Goal: Transaction & Acquisition: Purchase product/service

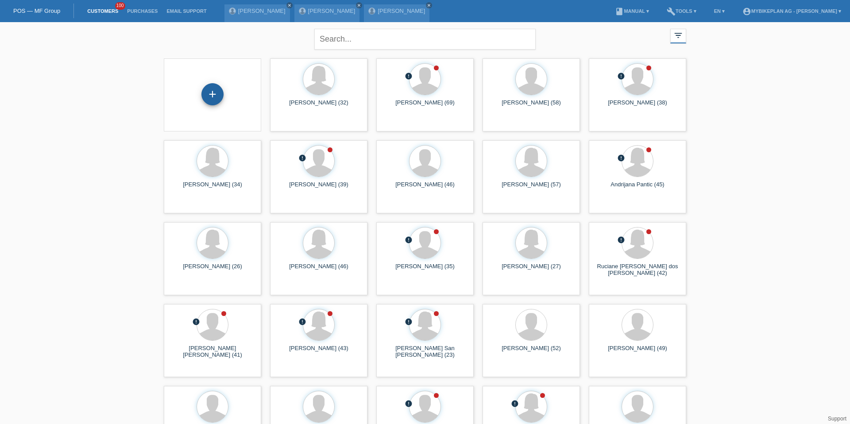
click at [215, 91] on div "+" at bounding box center [213, 94] width 22 height 22
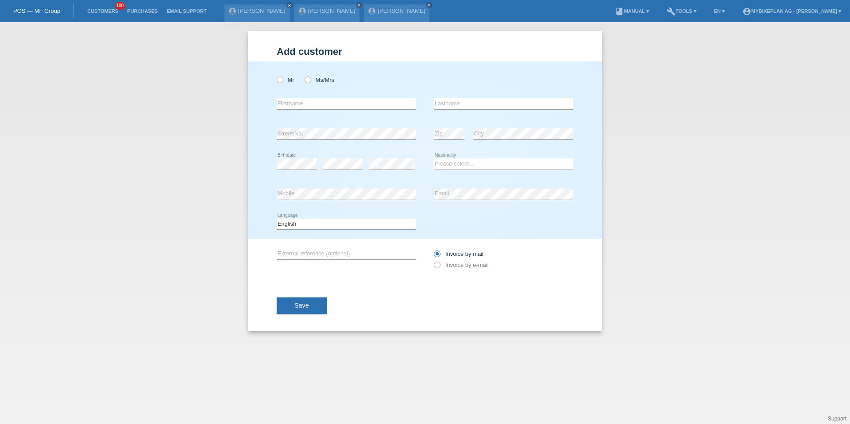
click at [303, 79] on div "Mr Ms/Mrs" at bounding box center [347, 80] width 140 height 18
click at [306, 84] on div "Mr Ms/Mrs" at bounding box center [347, 80] width 140 height 18
click at [307, 83] on label "Ms/Mrs" at bounding box center [320, 80] width 30 height 7
click at [307, 82] on input "Ms/Mrs" at bounding box center [308, 80] width 6 height 6
radio input "true"
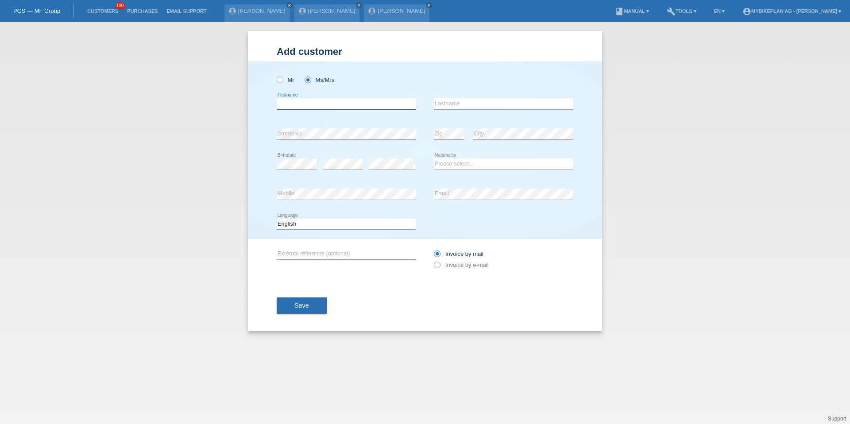
click at [307, 105] on input "text" at bounding box center [347, 103] width 140 height 11
type input "Rahel"
type input "Cueni"
click at [395, 170] on icon at bounding box center [392, 170] width 47 height 0
select select "CH"
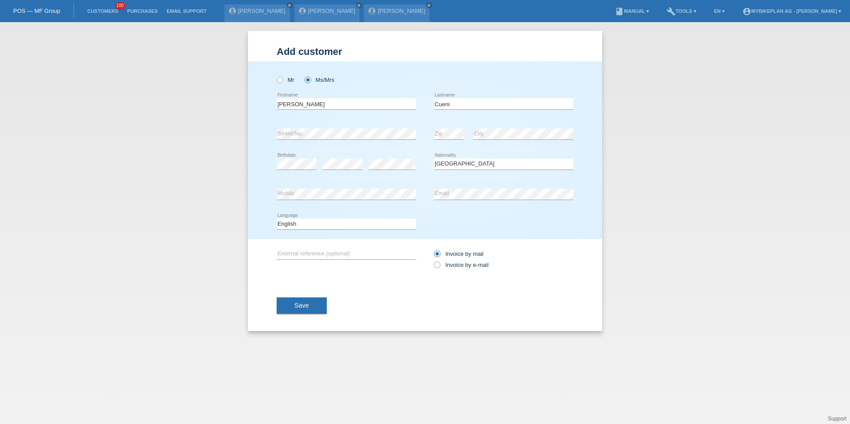
click at [310, 235] on div "Deutsch Français Italiano English error Language" at bounding box center [347, 224] width 140 height 30
click at [310, 225] on select "Deutsch Français Italiano English" at bounding box center [347, 224] width 140 height 11
select select "de"
click at [455, 270] on div "Invoice by mail Invoice by e-mail" at bounding box center [504, 259] width 140 height 22
click at [457, 265] on label "Invoice by e-mail" at bounding box center [461, 265] width 55 height 7
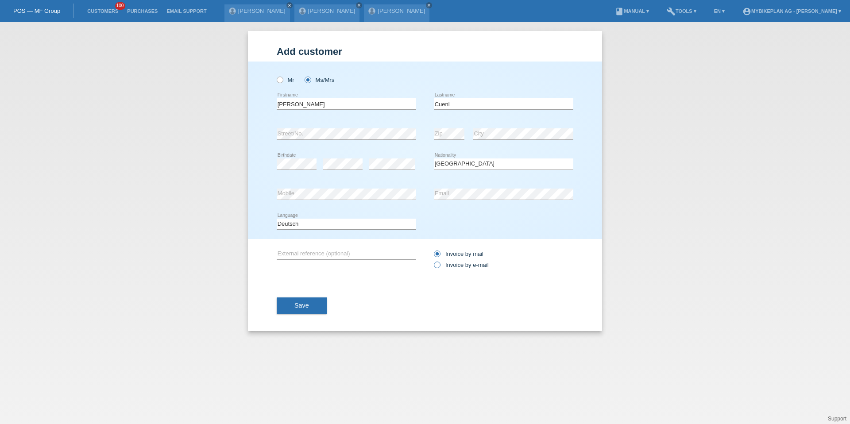
click at [440, 265] on input "Invoice by e-mail" at bounding box center [437, 267] width 6 height 11
radio input "true"
click at [316, 299] on button "Save" at bounding box center [302, 306] width 50 height 17
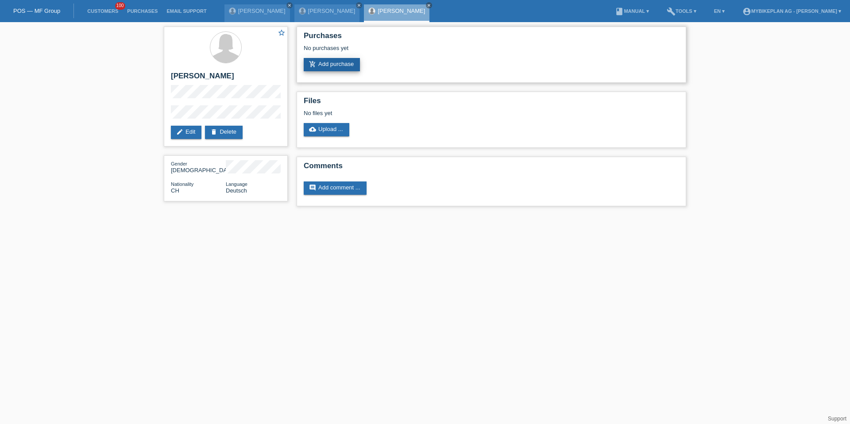
click at [320, 70] on link "add_shopping_cart Add purchase" at bounding box center [332, 64] width 56 height 13
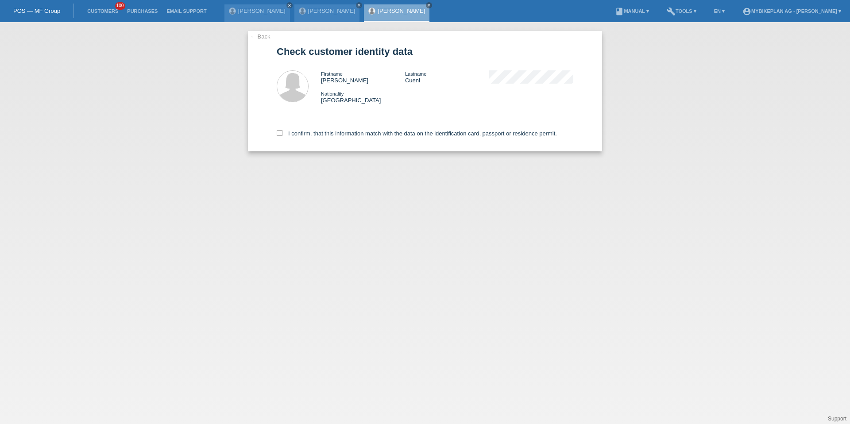
click at [294, 128] on div "I confirm, that this information match with the data on the identification card…" at bounding box center [425, 131] width 297 height 39
click at [295, 131] on label "I confirm, that this information match with the data on the identification card…" at bounding box center [417, 133] width 280 height 7
click at [283, 131] on input "I confirm, that this information match with the data on the identification card…" at bounding box center [280, 133] width 6 height 6
checkbox input "true"
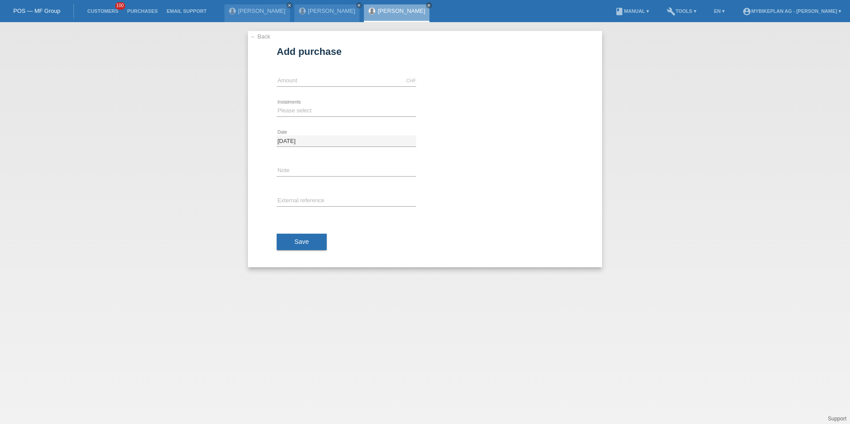
click at [318, 89] on div "CHF error Amount" at bounding box center [347, 81] width 140 height 30
click at [323, 79] on input "text" at bounding box center [347, 80] width 140 height 11
type input "1800.00"
click at [291, 116] on icon at bounding box center [347, 116] width 140 height 0
click at [293, 115] on select "Please select 6 instalments 12 instalments 18 instalments 24 instalments 36 ins…" at bounding box center [347, 110] width 140 height 11
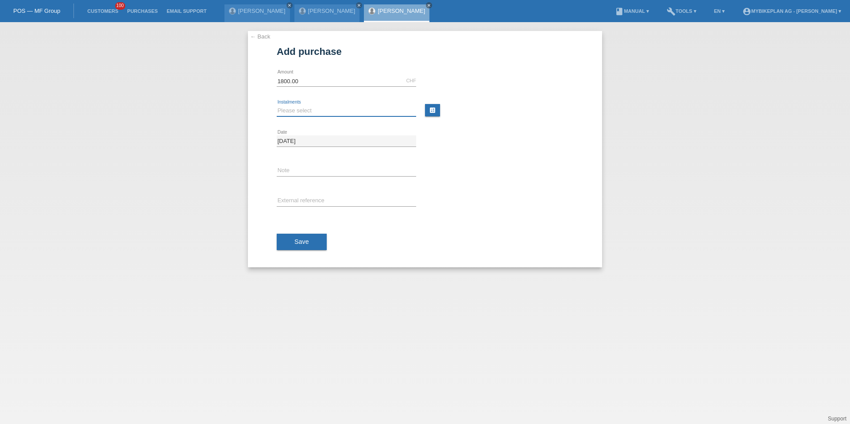
select select "488"
click at [293, 202] on input "text" at bounding box center [347, 201] width 140 height 11
paste input "42007844724"
type input "42007844724"
click at [295, 245] on span "Save" at bounding box center [302, 241] width 15 height 7
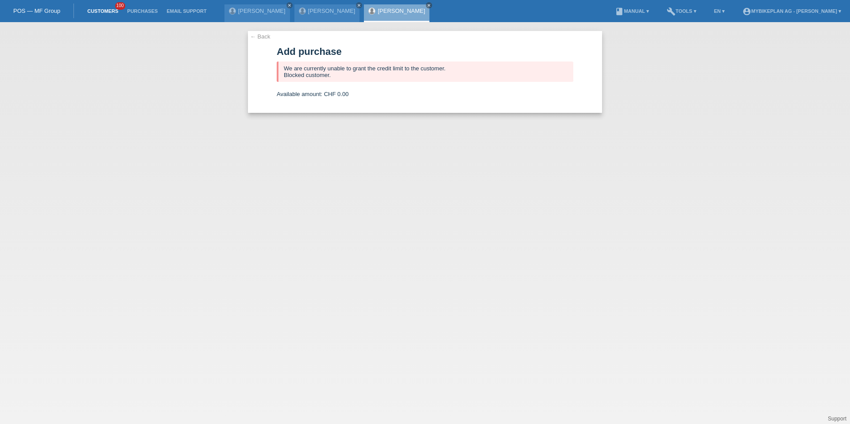
click at [118, 11] on link "Customers" at bounding box center [103, 10] width 40 height 5
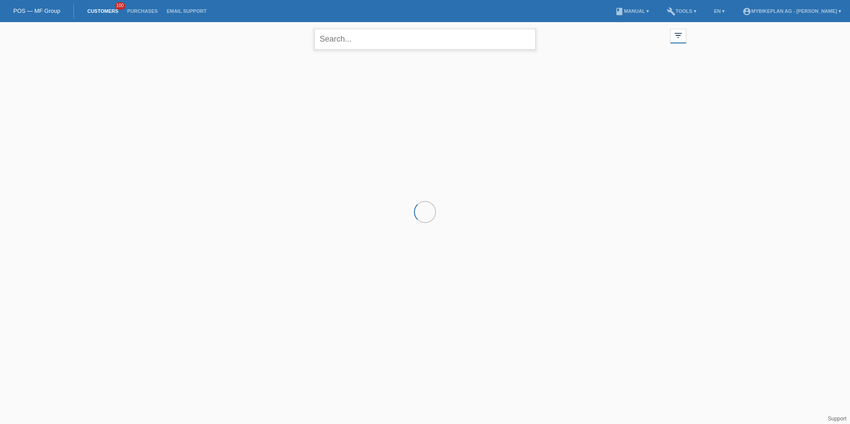
click at [371, 46] on input "text" at bounding box center [424, 39] width 221 height 21
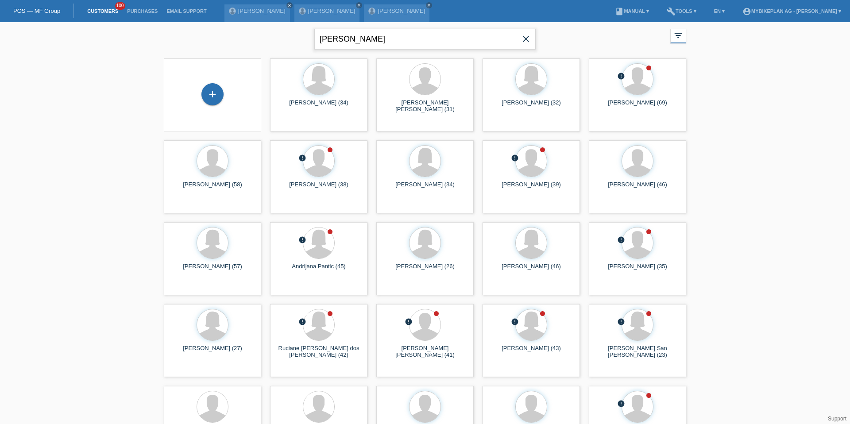
type input "stutz"
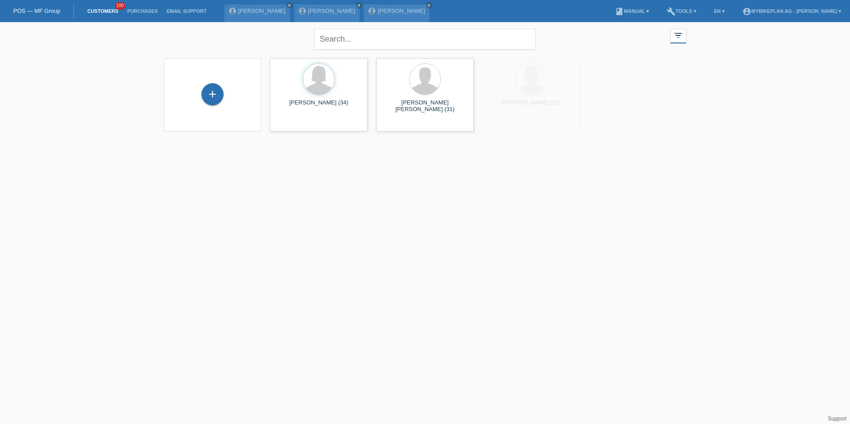
click at [238, 91] on div "+" at bounding box center [212, 94] width 83 height 23
click at [223, 91] on div "+" at bounding box center [212, 94] width 83 height 23
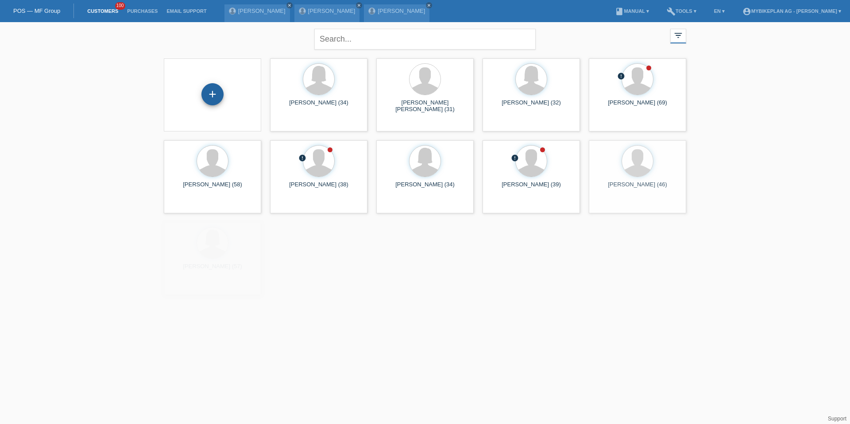
click at [217, 93] on div "+" at bounding box center [213, 94] width 22 height 22
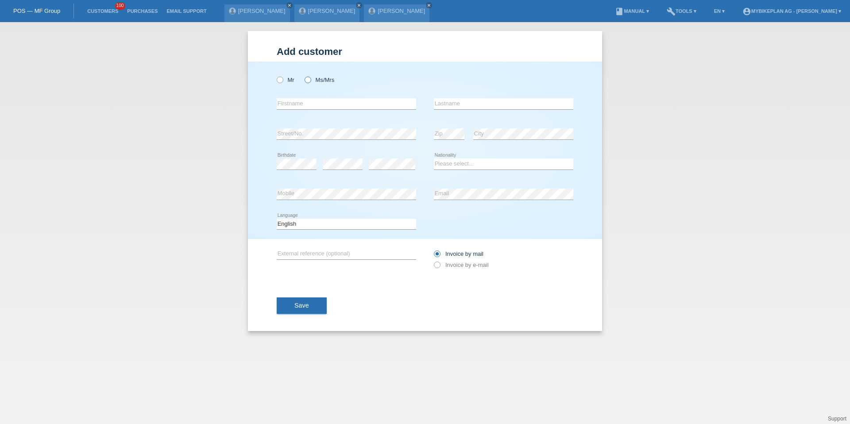
click at [312, 82] on label "Ms/Mrs" at bounding box center [320, 80] width 30 height 7
click at [310, 82] on input "Ms/Mrs" at bounding box center [308, 80] width 6 height 6
radio input "true"
click at [298, 101] on input "text" at bounding box center [347, 103] width 140 height 11
type input "Rouven"
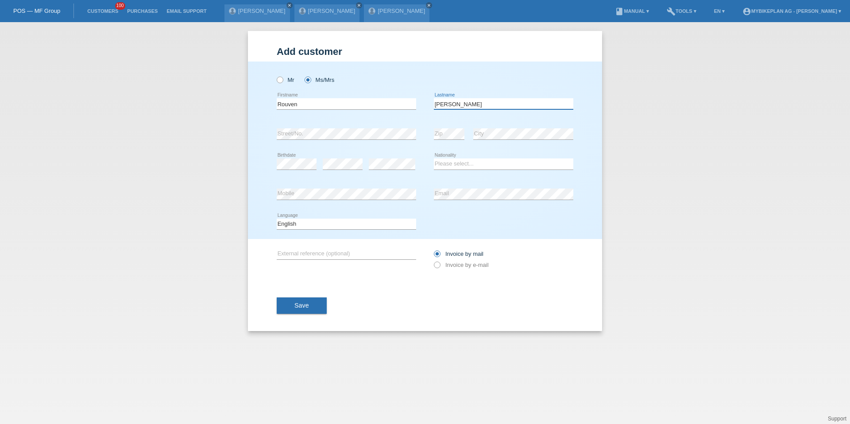
type input "[PERSON_NAME]"
select select "CH"
click at [318, 226] on select "Deutsch Français Italiano English" at bounding box center [347, 224] width 140 height 11
click at [315, 217] on div "Deutsch Français Italiano English error Language" at bounding box center [347, 224] width 140 height 30
click at [315, 224] on select "Deutsch Français Italiano English" at bounding box center [347, 224] width 140 height 11
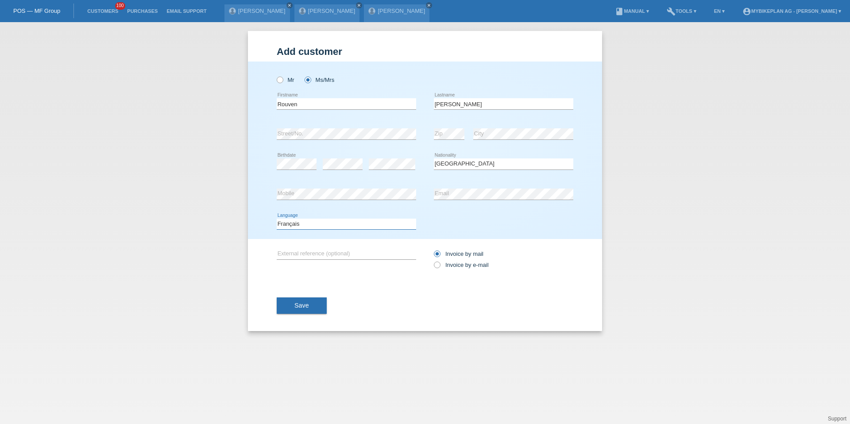
select select "de"
click at [465, 269] on div "Invoice by mail Invoice by e-mail" at bounding box center [504, 259] width 140 height 22
click at [465, 267] on label "Invoice by e-mail" at bounding box center [461, 265] width 55 height 7
click at [440, 267] on input "Invoice by e-mail" at bounding box center [437, 267] width 6 height 11
radio input "true"
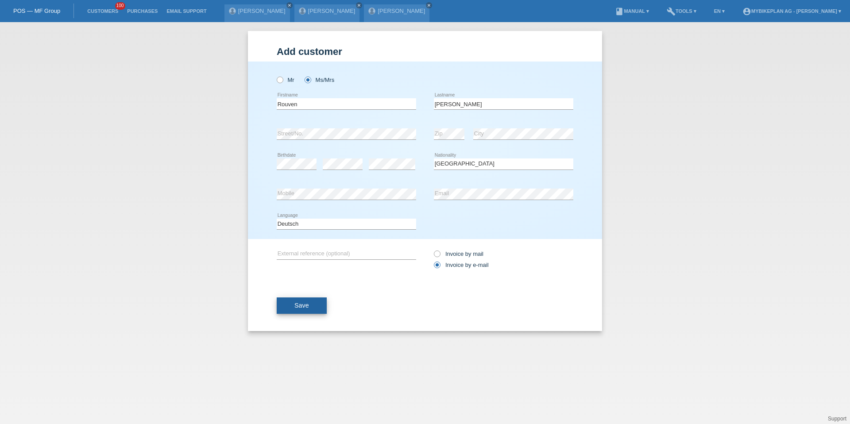
click at [311, 305] on button "Save" at bounding box center [302, 306] width 50 height 17
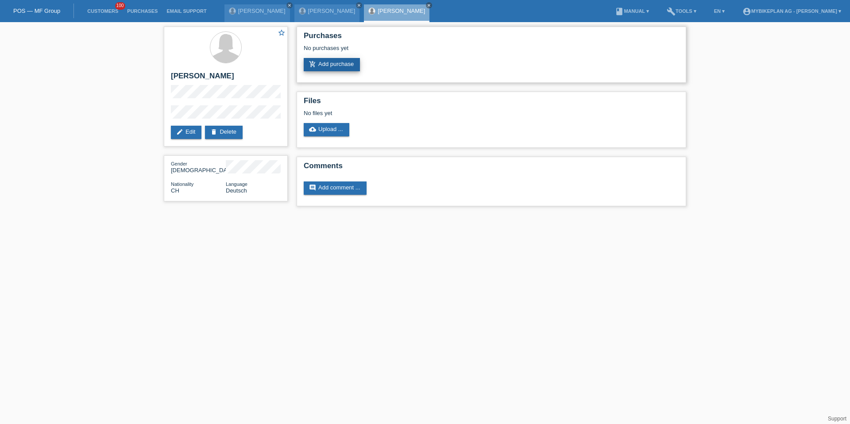
click at [327, 61] on link "add_shopping_cart Add purchase" at bounding box center [332, 64] width 56 height 13
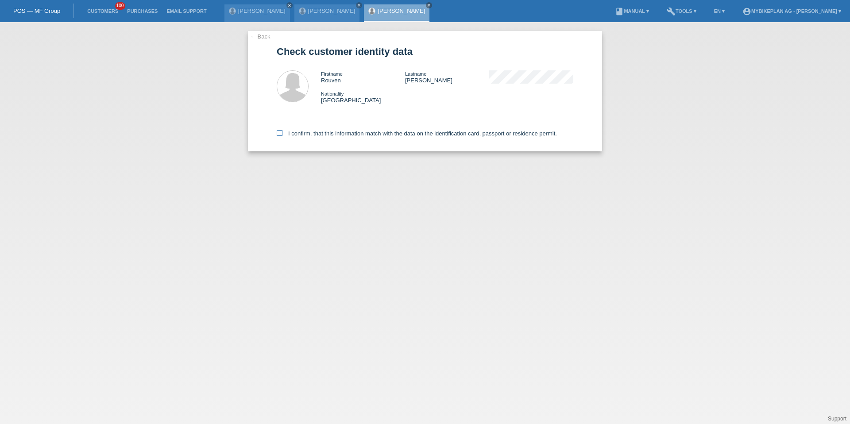
click at [341, 136] on label "I confirm, that this information match with the data on the identification card…" at bounding box center [417, 133] width 280 height 7
click at [283, 136] on input "I confirm, that this information match with the data on the identification card…" at bounding box center [280, 133] width 6 height 6
checkbox input "true"
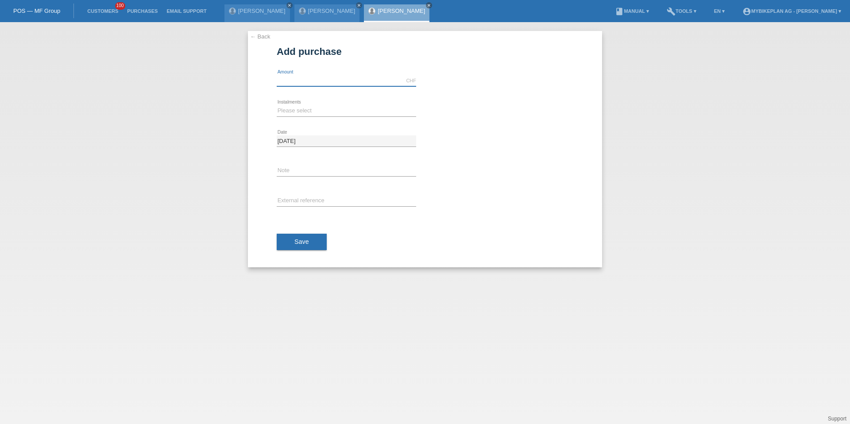
click at [339, 82] on input "text" at bounding box center [347, 80] width 140 height 11
type input "4183.90"
click at [334, 114] on select "Please select 6 instalments 12 instalments 18 instalments 24 instalments 36 ins…" at bounding box center [347, 110] width 140 height 11
click at [317, 167] on input "text" at bounding box center [347, 171] width 140 height 11
click at [306, 112] on select "Please select 6 instalments 12 instalments 18 instalments 24 instalments 36 ins…" at bounding box center [347, 110] width 140 height 11
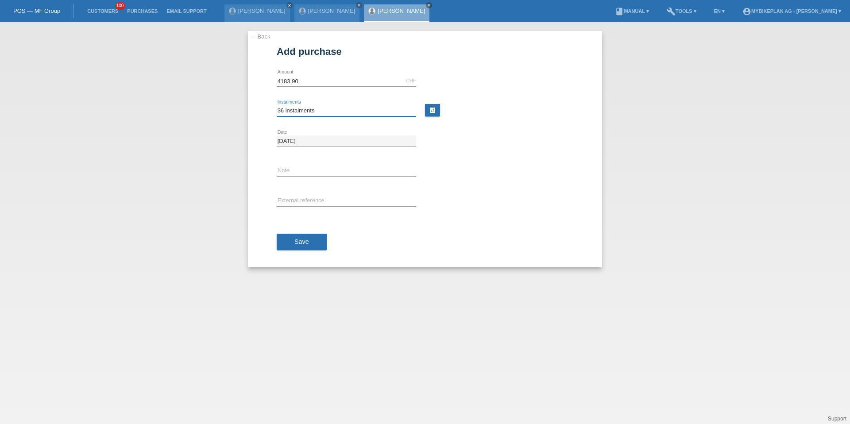
select select "488"
click at [287, 208] on div "error External reference" at bounding box center [347, 201] width 140 height 30
click at [289, 205] on input "text" at bounding box center [347, 201] width 140 height 11
paste input "42007844725"
type input "42007844725"
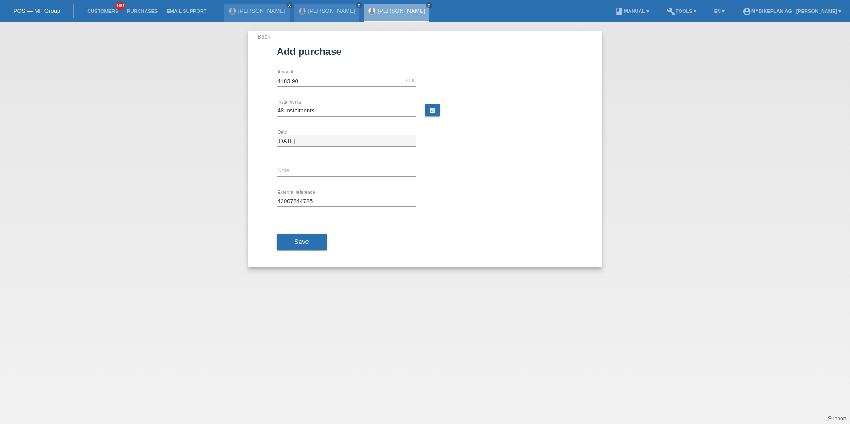
click at [291, 225] on div "Save" at bounding box center [425, 242] width 297 height 51
click at [291, 233] on div "Save" at bounding box center [425, 242] width 297 height 51
click at [291, 238] on button "Save" at bounding box center [302, 242] width 50 height 17
